Goal: Task Accomplishment & Management: Manage account settings

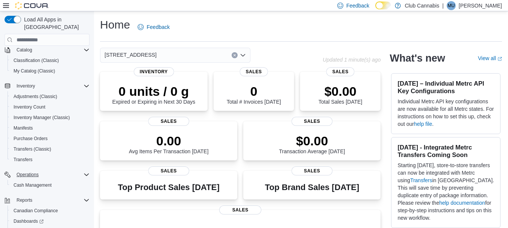
scroll to position [75, 0]
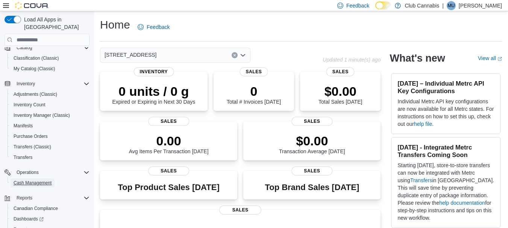
drag, startPoint x: 32, startPoint y: 174, endPoint x: 105, endPoint y: 174, distance: 73.7
click at [32, 180] on span "Cash Management" at bounding box center [33, 183] width 38 height 6
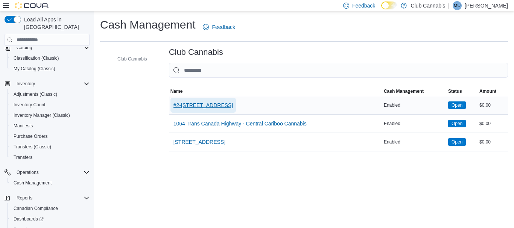
click at [210, 103] on span "#2-[STREET_ADDRESS]" at bounding box center [203, 106] width 60 height 8
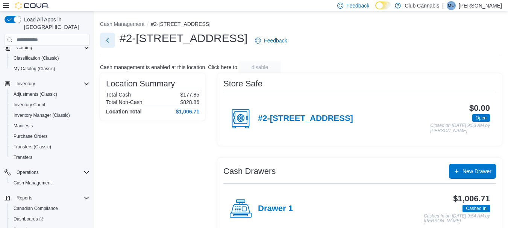
click at [106, 38] on button "Next" at bounding box center [107, 40] width 15 height 15
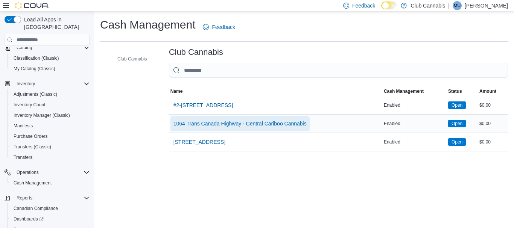
click at [180, 123] on span "1064 Trans Canada Highway - Central Cariboo Cannabis" at bounding box center [239, 124] width 133 height 8
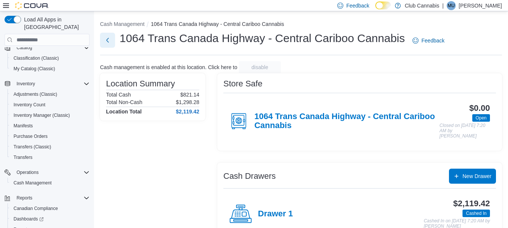
click at [107, 40] on button "Next" at bounding box center [107, 40] width 15 height 15
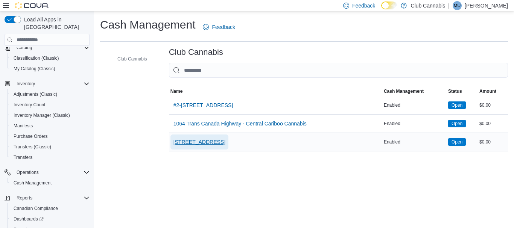
click at [185, 143] on span "[STREET_ADDRESS]" at bounding box center [199, 142] width 52 height 8
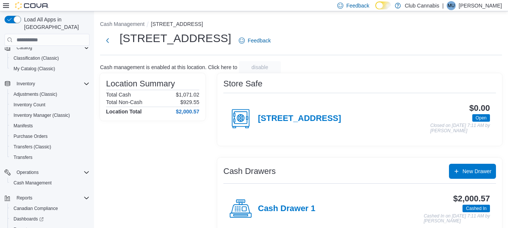
click at [279, 206] on h4 "Cash Drawer 1" at bounding box center [287, 209] width 58 height 10
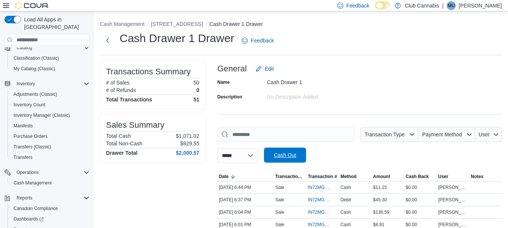
click at [296, 158] on span "Cash Out" at bounding box center [285, 156] width 22 height 8
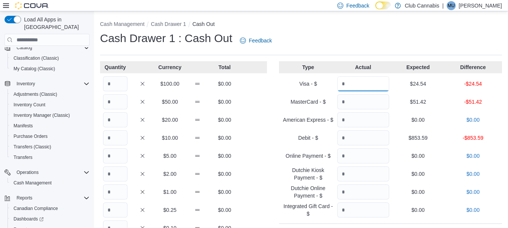
click at [365, 88] on input "Quantity" at bounding box center [363, 83] width 52 height 15
type input "*****"
type input "******"
click at [118, 88] on input "Quantity" at bounding box center [115, 83] width 24 height 15
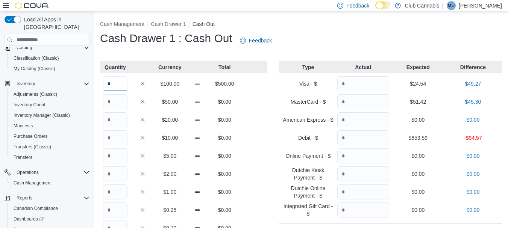
type input "*"
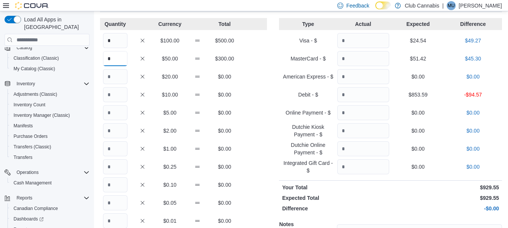
scroll to position [38, 0]
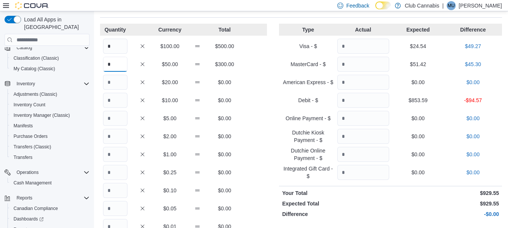
type input "*"
click at [125, 81] on input "Quantity" at bounding box center [115, 82] width 24 height 15
type input "*"
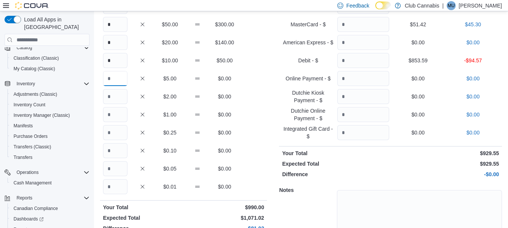
scroll to position [113, 0]
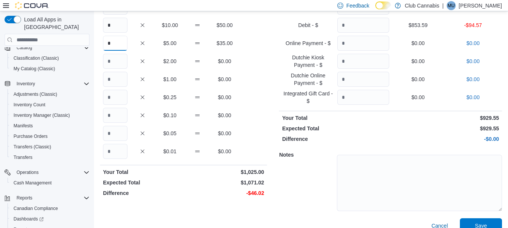
type input "*"
click at [112, 63] on input "Quantity" at bounding box center [115, 61] width 24 height 15
type input "*"
type input "**"
click at [122, 96] on input "Quantity" at bounding box center [115, 97] width 24 height 15
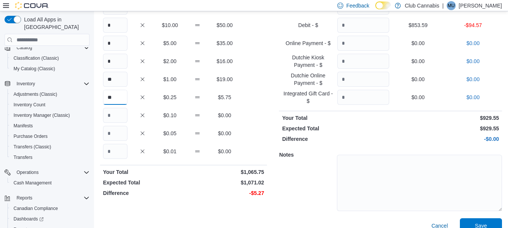
type input "**"
click at [118, 116] on input "Quantity" at bounding box center [115, 115] width 24 height 15
type input "**"
click at [118, 137] on input "Quantity" at bounding box center [115, 133] width 24 height 15
type input "**"
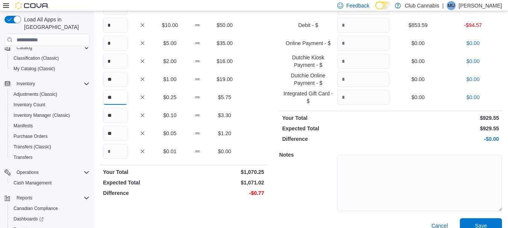
click at [123, 97] on input "**" at bounding box center [115, 97] width 24 height 15
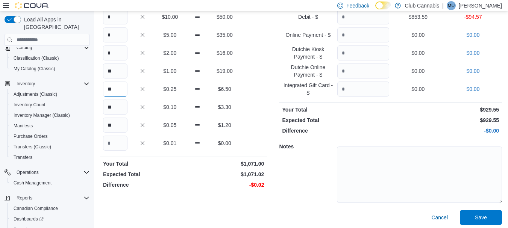
scroll to position [124, 0]
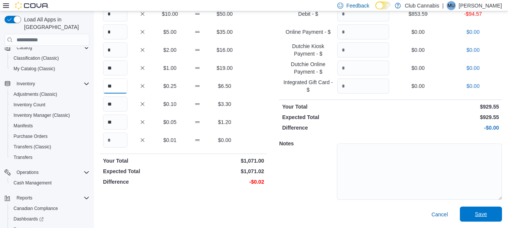
type input "**"
click at [474, 213] on span "Save" at bounding box center [481, 214] width 33 height 15
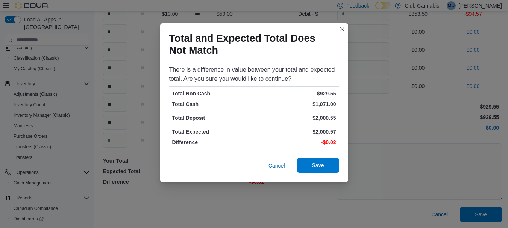
click at [317, 163] on span "Save" at bounding box center [318, 166] width 12 height 8
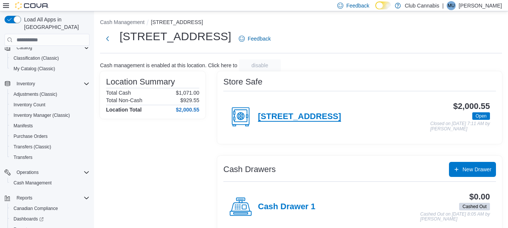
click at [274, 117] on h4 "[STREET_ADDRESS]" at bounding box center [299, 117] width 83 height 10
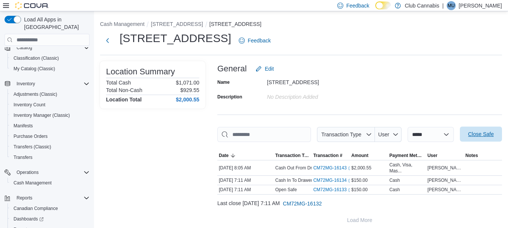
click at [472, 135] on span "Close Safe" at bounding box center [481, 134] width 33 height 15
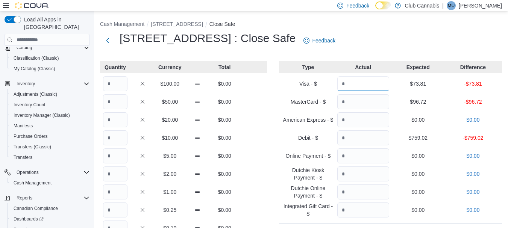
click at [372, 89] on input "Quantity" at bounding box center [363, 83] width 52 height 15
type input "*****"
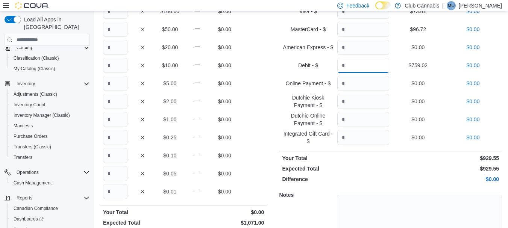
scroll to position [75, 0]
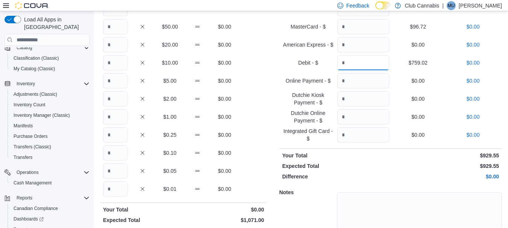
type input "******"
click at [120, 115] on input "Quantity" at bounding box center [115, 116] width 24 height 15
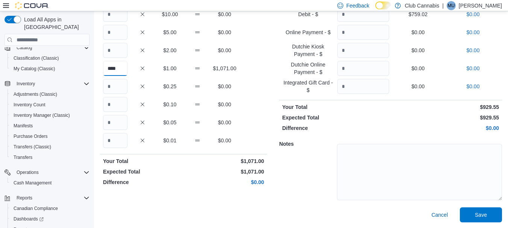
scroll to position [124, 0]
type input "****"
click at [478, 216] on span "Save" at bounding box center [481, 214] width 33 height 15
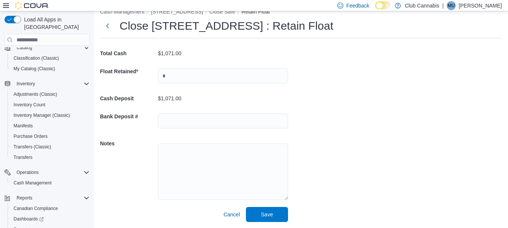
scroll to position [17, 0]
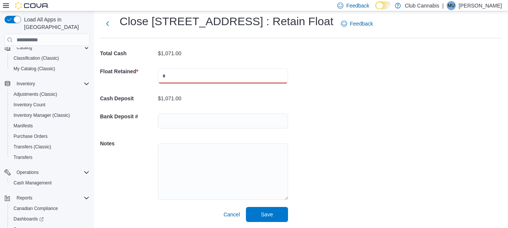
click at [216, 75] on input "text" at bounding box center [223, 75] width 130 height 15
type input "***"
click at [268, 214] on span "Save" at bounding box center [267, 215] width 12 height 8
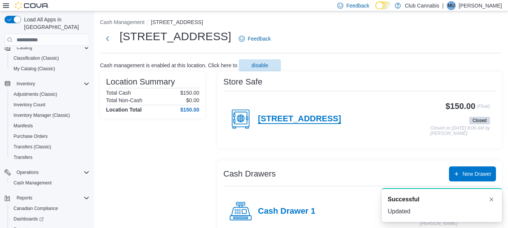
click at [274, 120] on h4 "[STREET_ADDRESS]" at bounding box center [299, 119] width 83 height 10
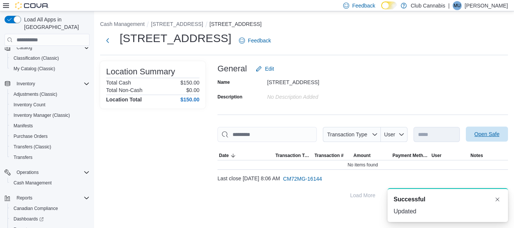
click at [483, 137] on span "Open Safe" at bounding box center [486, 135] width 25 height 8
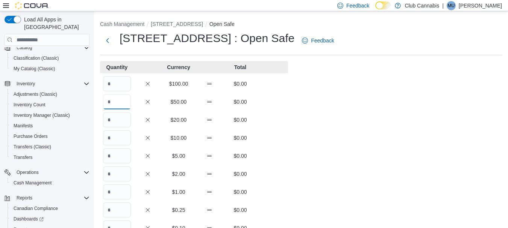
click at [115, 102] on input "Quantity" at bounding box center [117, 101] width 28 height 15
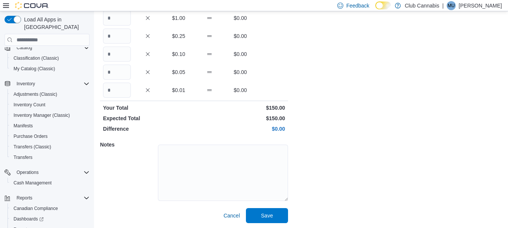
scroll to position [175, 0]
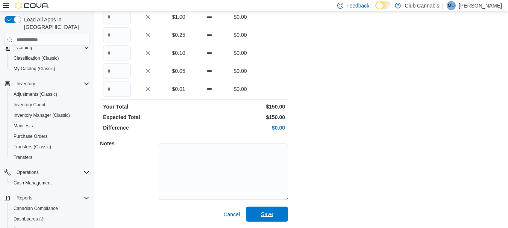
type input "*"
click at [267, 217] on span "Save" at bounding box center [267, 215] width 12 height 8
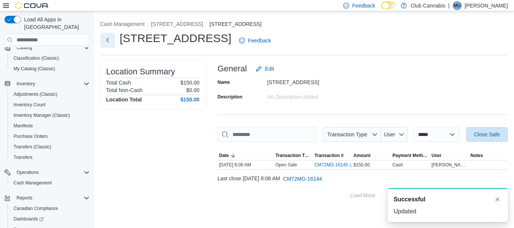
click at [109, 41] on button "Next" at bounding box center [107, 40] width 15 height 15
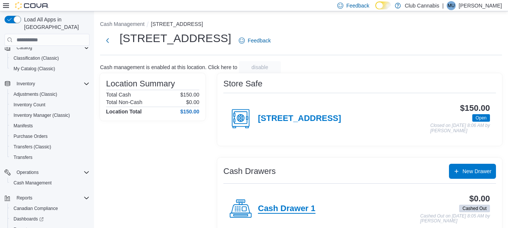
click at [263, 207] on h4 "Cash Drawer 1" at bounding box center [287, 209] width 58 height 10
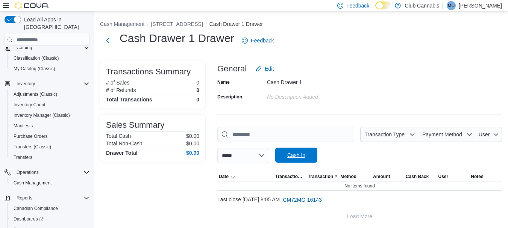
click at [304, 158] on span "Cash In" at bounding box center [296, 156] width 18 height 8
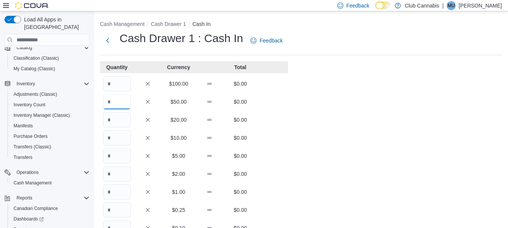
click at [120, 103] on input "Quantity" at bounding box center [117, 101] width 28 height 15
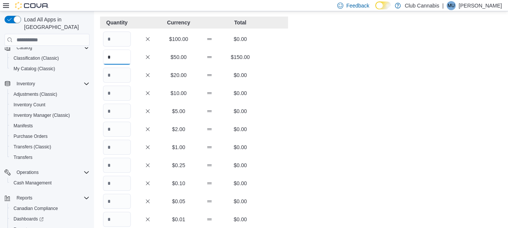
scroll to position [175, 0]
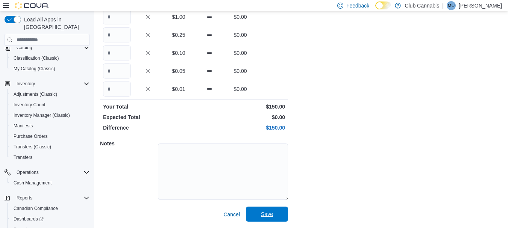
type input "*"
click at [265, 212] on span "Save" at bounding box center [267, 215] width 12 height 8
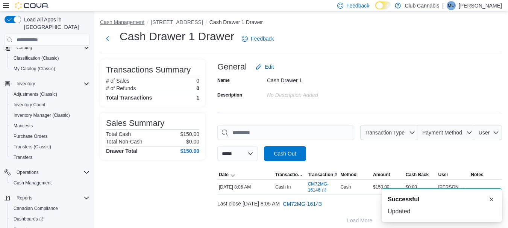
click at [118, 23] on button "Cash Management" at bounding box center [122, 22] width 44 height 6
